Goal: Navigation & Orientation: Understand site structure

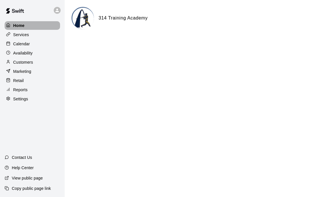
click at [23, 22] on div "Home" at bounding box center [32, 25] width 55 height 9
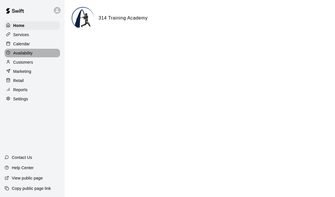
click at [27, 55] on p "Availability" at bounding box center [23, 53] width 20 height 6
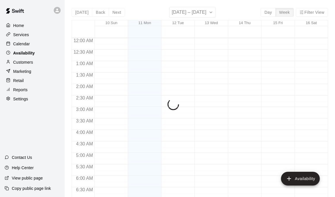
scroll to position [374, 0]
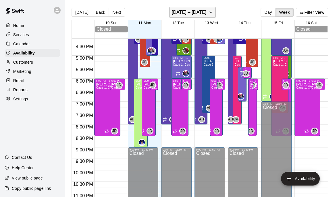
click at [204, 14] on button "[DATE] – [DATE]" at bounding box center [192, 12] width 47 height 11
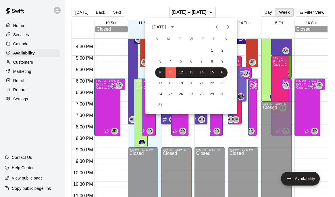
click at [226, 29] on icon "Next month" at bounding box center [227, 27] width 7 height 7
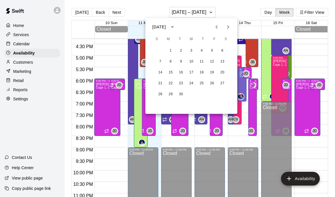
click at [226, 29] on icon "Next month" at bounding box center [227, 27] width 7 height 7
click at [191, 60] on button "7" at bounding box center [191, 62] width 10 height 10
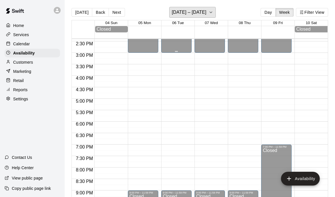
scroll to position [331, 0]
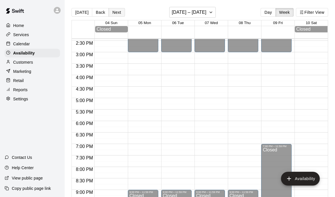
click at [118, 11] on button "Next" at bounding box center [116, 12] width 16 height 9
click at [118, 12] on button "Next" at bounding box center [116, 12] width 16 height 9
click at [85, 13] on button "[DATE]" at bounding box center [81, 12] width 21 height 9
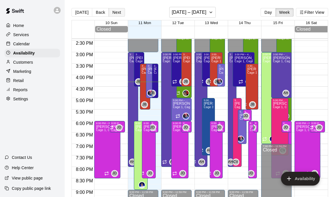
click at [113, 14] on button "Next" at bounding box center [116, 12] width 16 height 9
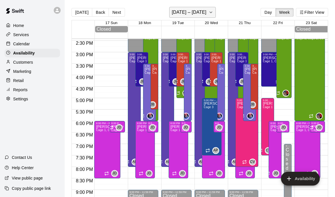
click at [181, 16] on h6 "[DATE] – [DATE]" at bounding box center [189, 12] width 35 height 8
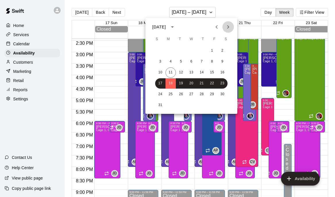
click at [228, 27] on icon "Next month" at bounding box center [228, 26] width 2 height 3
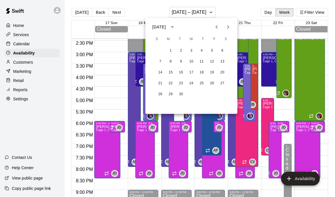
click at [228, 28] on icon "Next month" at bounding box center [228, 26] width 2 height 3
click at [190, 70] on button "14" at bounding box center [191, 72] width 10 height 10
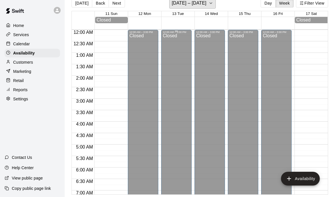
scroll to position [0, 0]
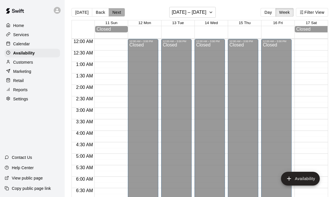
click at [111, 13] on button "Next" at bounding box center [116, 12] width 16 height 9
click at [116, 12] on button "Next" at bounding box center [116, 12] width 16 height 9
click at [116, 13] on button "Next" at bounding box center [116, 12] width 16 height 9
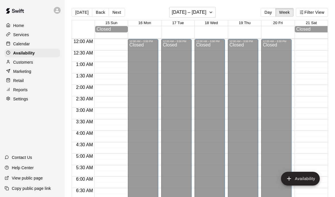
click at [116, 13] on button "Next" at bounding box center [116, 12] width 16 height 9
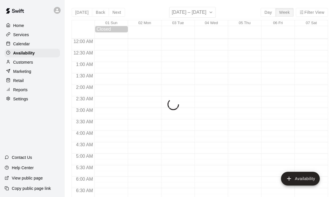
click at [116, 13] on div "[DATE] Back Next [DATE] – [DATE] Day Week Filter View 01 Sun 02 Mon 03 Tue 04 W…" at bounding box center [199, 105] width 256 height 197
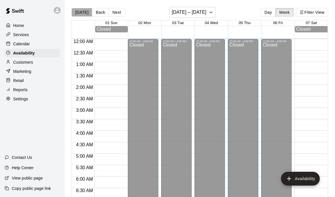
click at [83, 13] on button "[DATE]" at bounding box center [81, 12] width 21 height 9
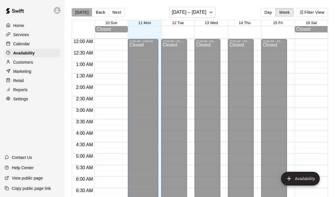
click at [83, 12] on button "[DATE]" at bounding box center [81, 12] width 21 height 9
click at [115, 10] on button "Next" at bounding box center [116, 12] width 16 height 9
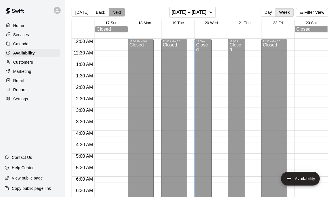
click at [115, 10] on button "Next" at bounding box center [116, 12] width 16 height 9
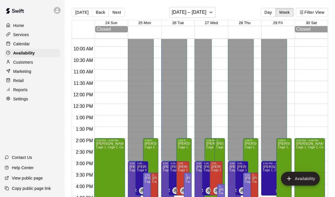
scroll to position [387, 0]
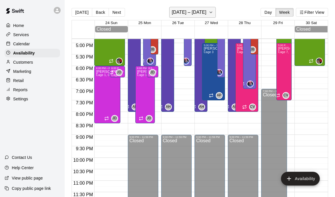
click at [205, 11] on button "[DATE] – [DATE]" at bounding box center [192, 12] width 47 height 11
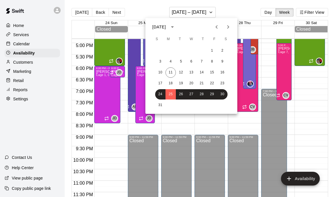
click at [228, 29] on icon "Next month" at bounding box center [227, 27] width 7 height 7
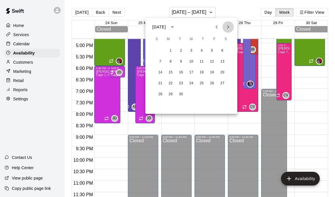
click at [228, 28] on icon "Next month" at bounding box center [227, 27] width 7 height 7
click at [225, 30] on icon "Next month" at bounding box center [227, 27] width 7 height 7
click at [168, 62] on button "5" at bounding box center [170, 62] width 10 height 10
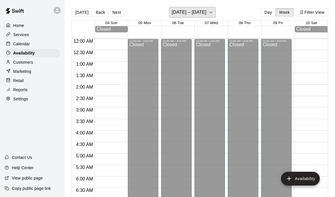
scroll to position [0, 0]
click at [22, 64] on p "Customers" at bounding box center [23, 62] width 20 height 6
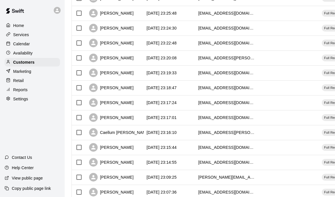
scroll to position [298, 0]
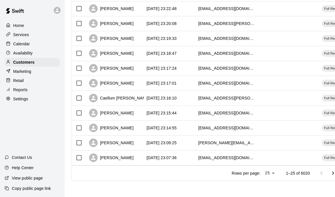
click at [24, 70] on p "Marketing" at bounding box center [22, 72] width 18 height 6
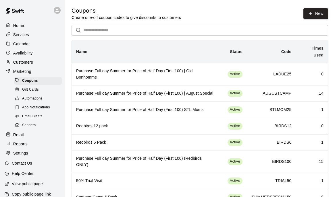
scroll to position [6, 0]
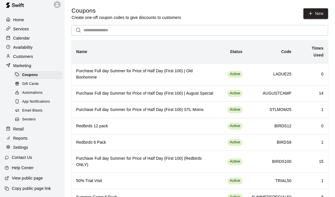
click at [31, 49] on p "Availability" at bounding box center [23, 47] width 20 height 6
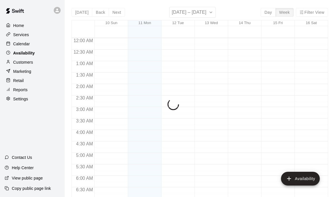
scroll to position [377, 0]
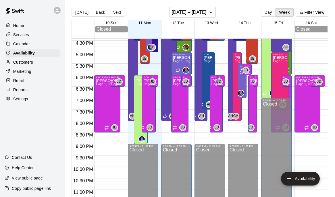
click at [30, 45] on div "Calendar" at bounding box center [32, 44] width 55 height 9
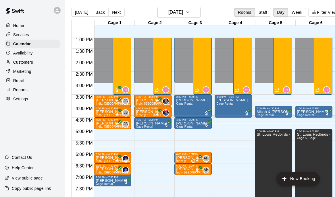
scroll to position [291, 0]
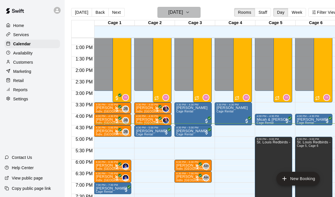
click at [183, 13] on h6 "[DATE]" at bounding box center [175, 12] width 15 height 8
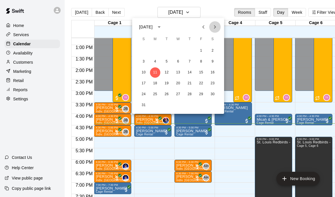
click at [213, 26] on icon "Next month" at bounding box center [214, 27] width 7 height 7
click at [214, 27] on icon "Next month" at bounding box center [214, 27] width 7 height 7
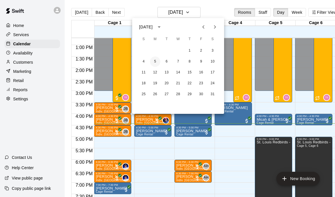
click at [157, 61] on button "5" at bounding box center [155, 62] width 10 height 10
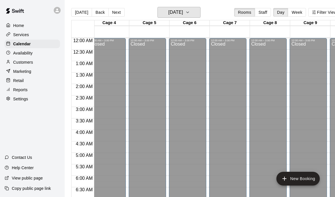
scroll to position [0, 0]
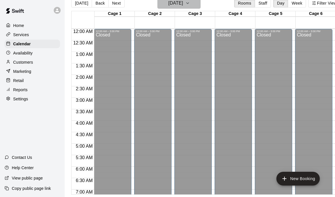
click at [191, 4] on button "[DATE]" at bounding box center [178, 3] width 43 height 11
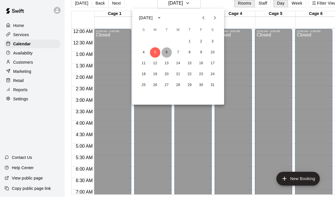
click at [166, 51] on button "6" at bounding box center [166, 52] width 10 height 10
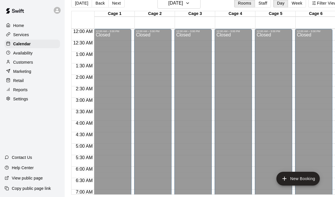
click at [24, 27] on div "Home" at bounding box center [32, 25] width 55 height 9
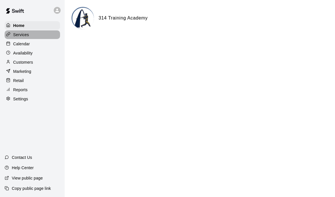
click at [26, 37] on p "Services" at bounding box center [21, 35] width 16 height 6
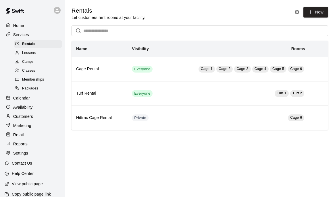
click at [33, 55] on span "Lessons" at bounding box center [29, 53] width 14 height 6
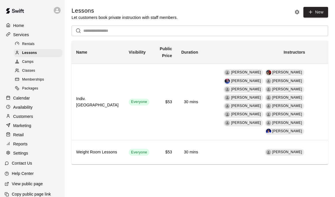
click at [33, 60] on span "Camps" at bounding box center [27, 62] width 11 height 6
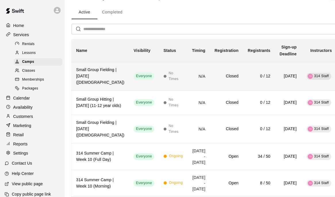
scroll to position [26, 0]
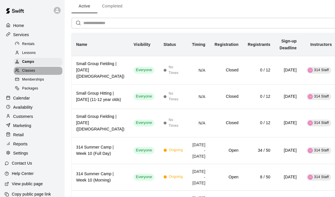
click at [46, 70] on div "Classes" at bounding box center [38, 71] width 48 height 8
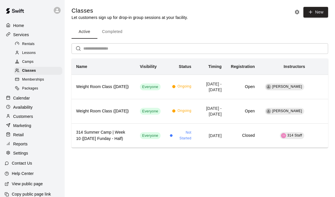
click at [37, 43] on div "Rentals" at bounding box center [38, 44] width 48 height 8
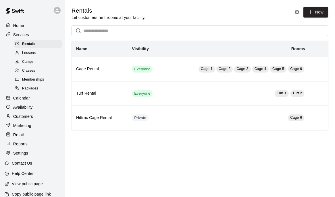
click at [37, 48] on link "Lessons" at bounding box center [39, 52] width 51 height 9
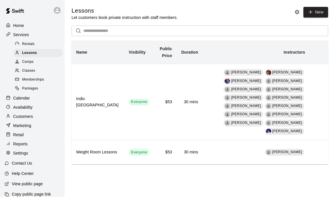
click at [37, 59] on div "Camps" at bounding box center [38, 62] width 48 height 8
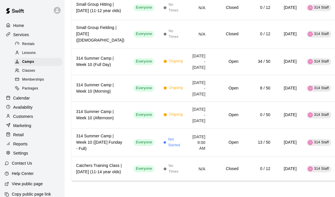
click at [59, 10] on icon at bounding box center [57, 10] width 5 height 5
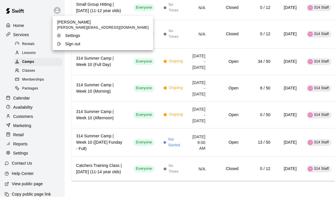
click at [26, 35] on div at bounding box center [167, 98] width 335 height 197
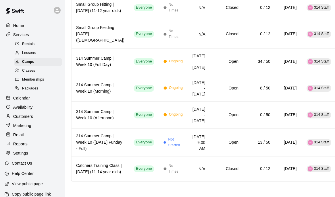
click at [21, 34] on p "Services" at bounding box center [21, 35] width 16 height 6
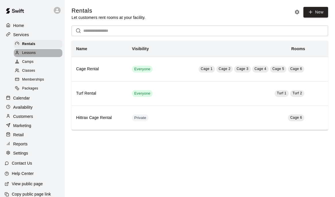
click at [30, 51] on span "Lessons" at bounding box center [29, 53] width 14 height 6
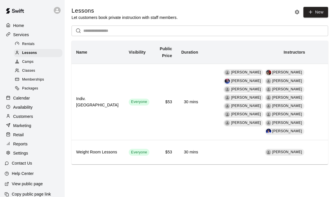
click at [32, 67] on link "Classes" at bounding box center [39, 71] width 51 height 9
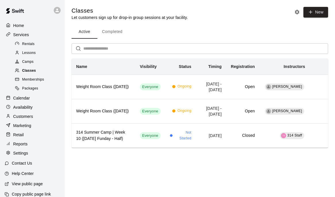
click at [32, 75] on div "Classes" at bounding box center [38, 71] width 48 height 8
click at [33, 79] on span "Memberships" at bounding box center [33, 80] width 22 height 6
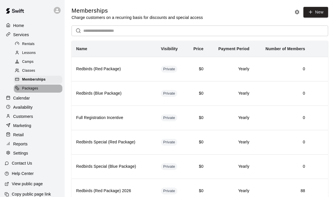
click at [33, 88] on span "Packages" at bounding box center [30, 89] width 16 height 6
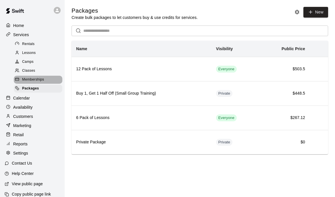
click at [33, 83] on div "Memberships" at bounding box center [38, 80] width 48 height 8
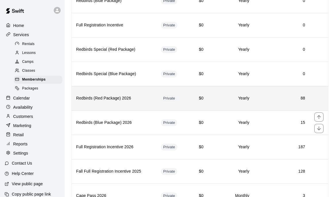
scroll to position [120, 0]
